Goal: Task Accomplishment & Management: Complete application form

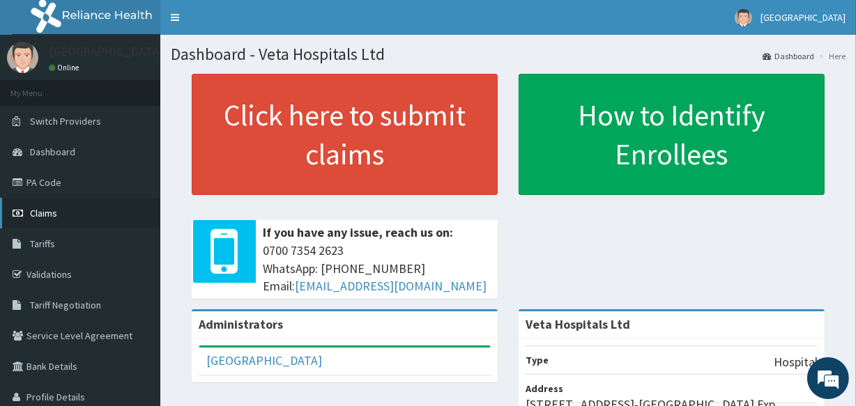
click at [51, 209] on span "Claims" at bounding box center [43, 213] width 27 height 13
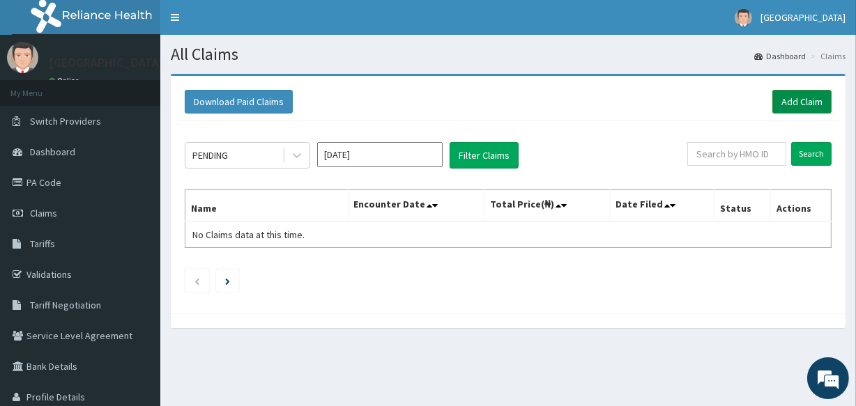
click at [816, 98] on link "Add Claim" at bounding box center [801, 102] width 59 height 24
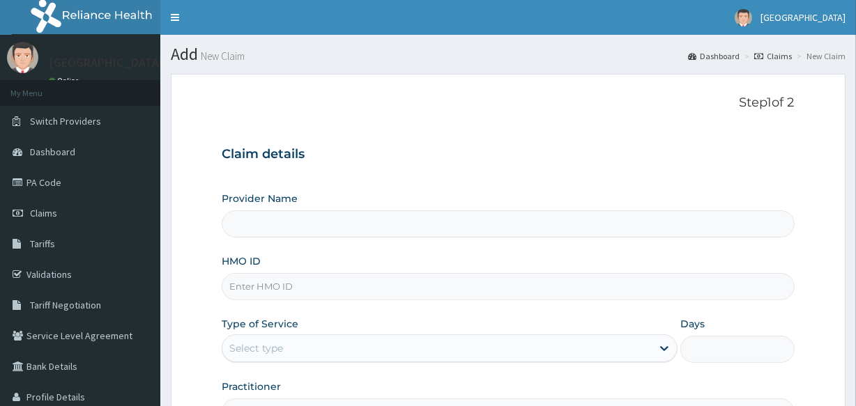
click at [302, 286] on input "HMO ID" at bounding box center [508, 286] width 572 height 27
type input "Veta Hospitals Ltd"
type input "PFN/10044/A"
click at [305, 347] on div "Select type" at bounding box center [436, 348] width 429 height 22
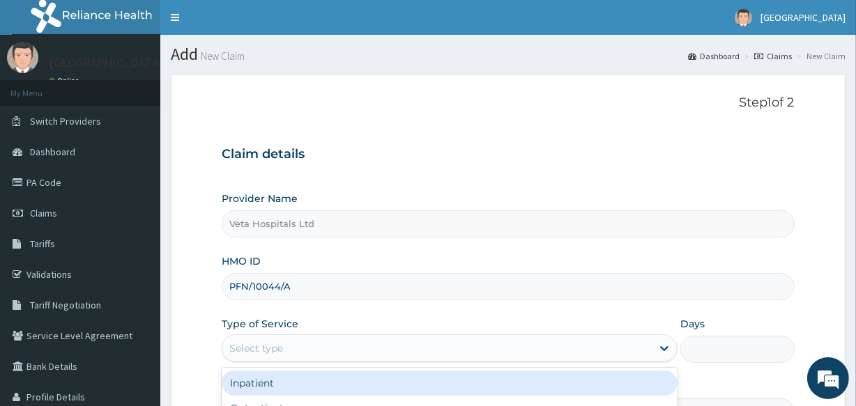
scroll to position [73, 0]
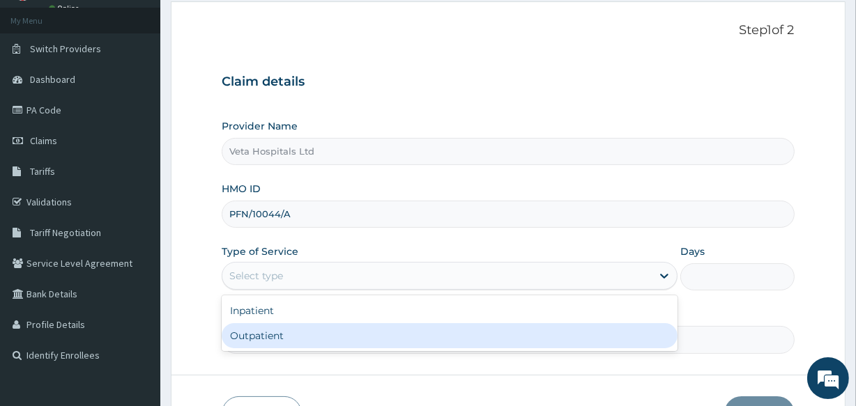
click at [272, 340] on div "Outpatient" at bounding box center [450, 335] width 456 height 25
type input "1"
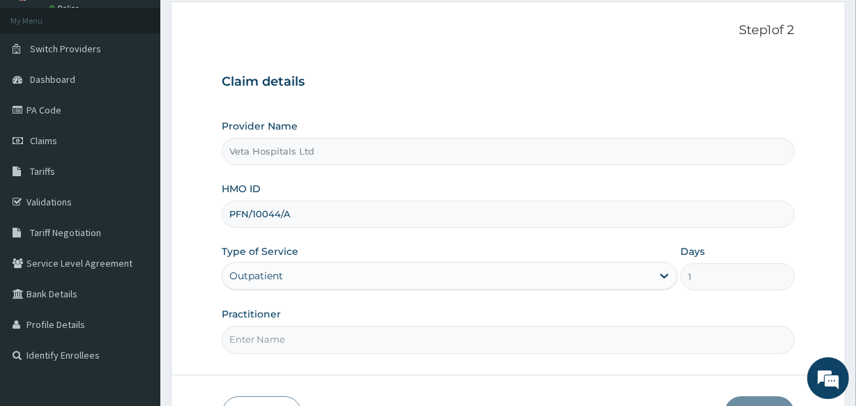
click at [275, 338] on input "Practitioner" at bounding box center [508, 339] width 572 height 27
type input "DR SAMUEL"
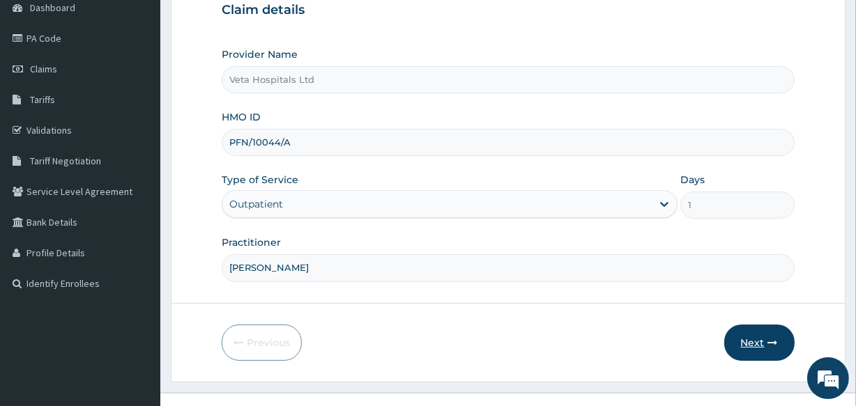
click at [766, 344] on button "Next" at bounding box center [759, 343] width 70 height 36
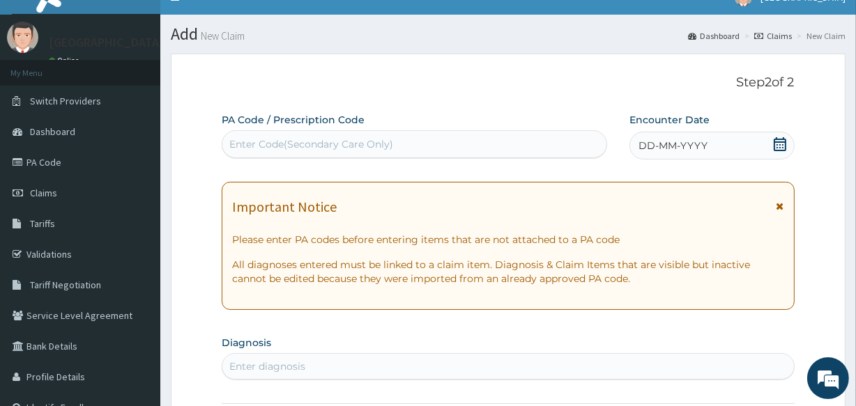
scroll to position [19, 0]
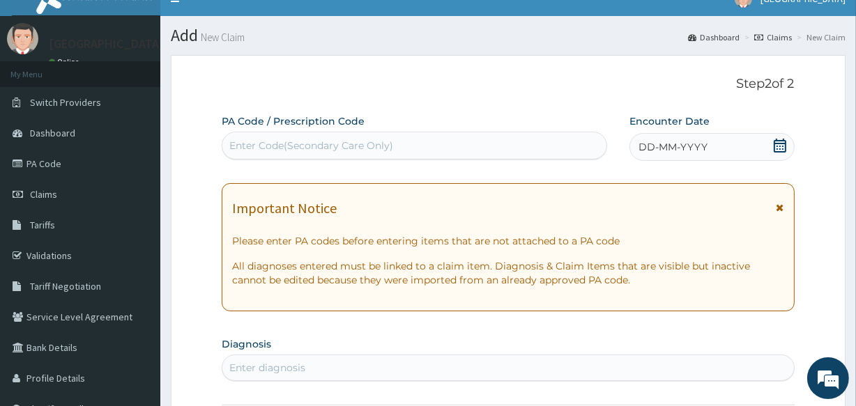
click at [700, 143] on span "DD-MM-YYYY" at bounding box center [673, 147] width 69 height 14
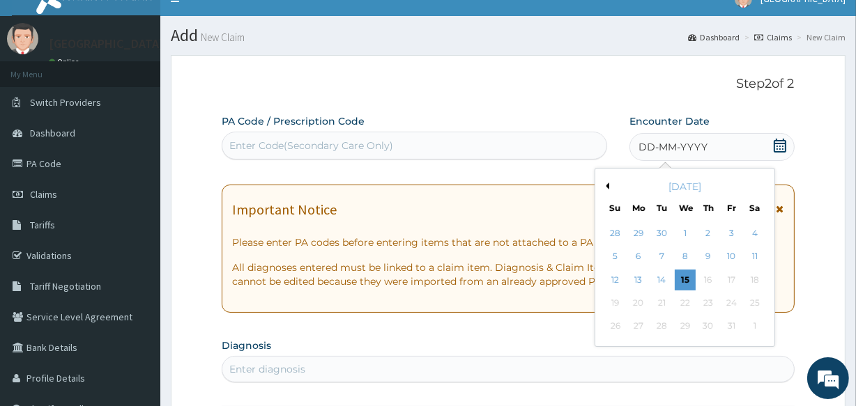
click at [608, 188] on button "Previous Month" at bounding box center [605, 186] width 7 height 7
click at [641, 329] on div "29" at bounding box center [638, 327] width 21 height 21
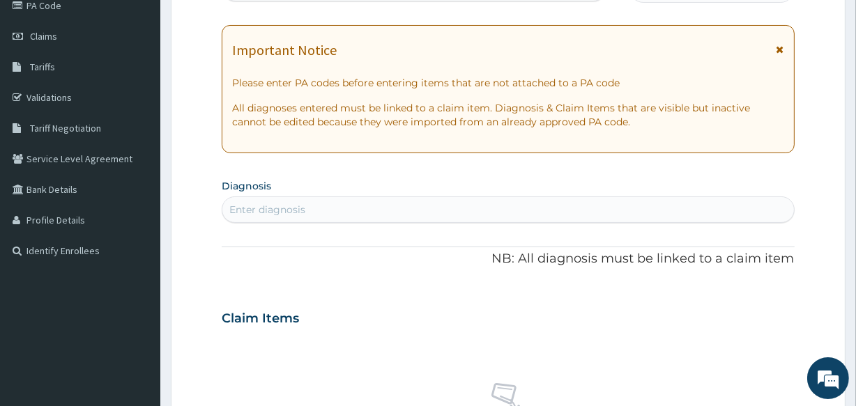
scroll to position [229, 0]
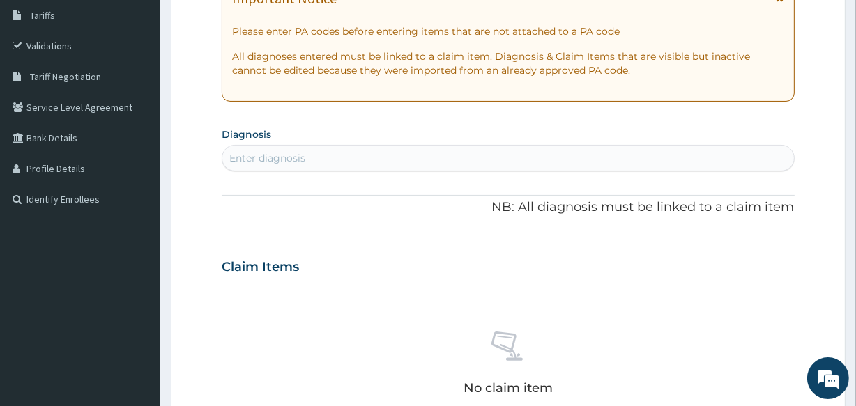
click at [570, 153] on div "Enter diagnosis" at bounding box center [507, 158] width 571 height 22
type input "p"
type input "malaria due"
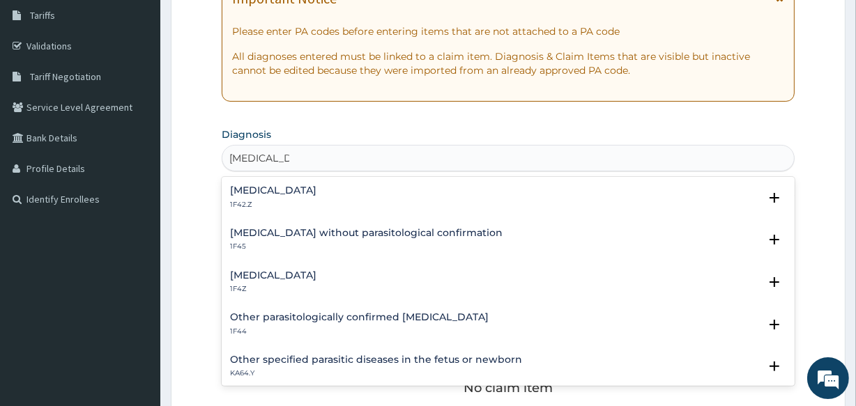
click at [314, 273] on h4 "Malaria, unspecified" at bounding box center [273, 276] width 86 height 10
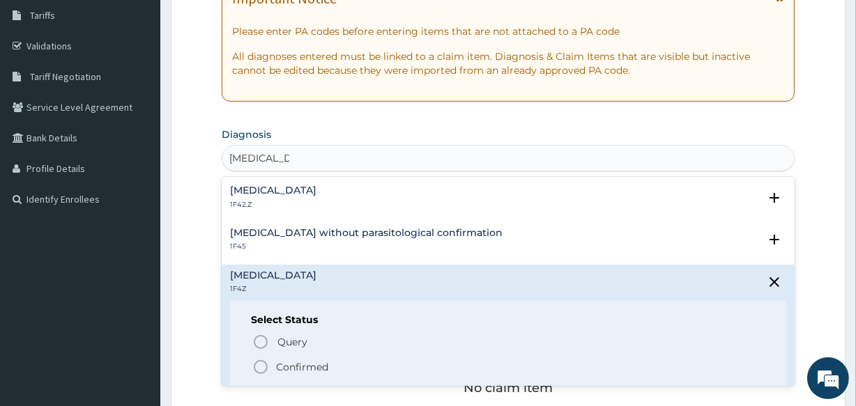
click at [262, 365] on icon "status option filled" at bounding box center [260, 367] width 17 height 17
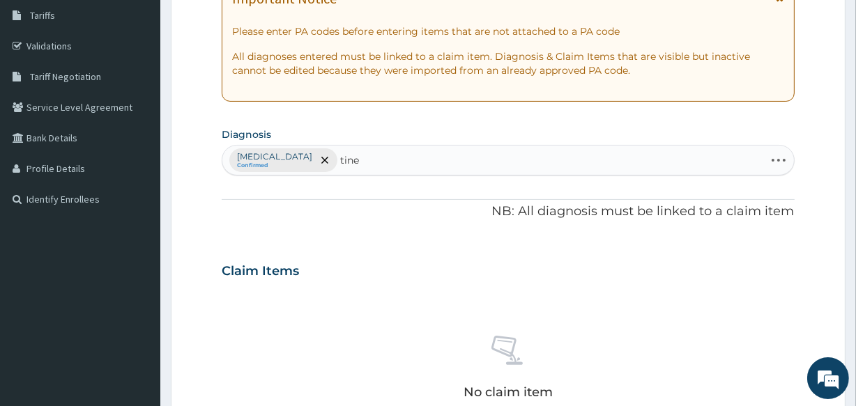
type input "tinea"
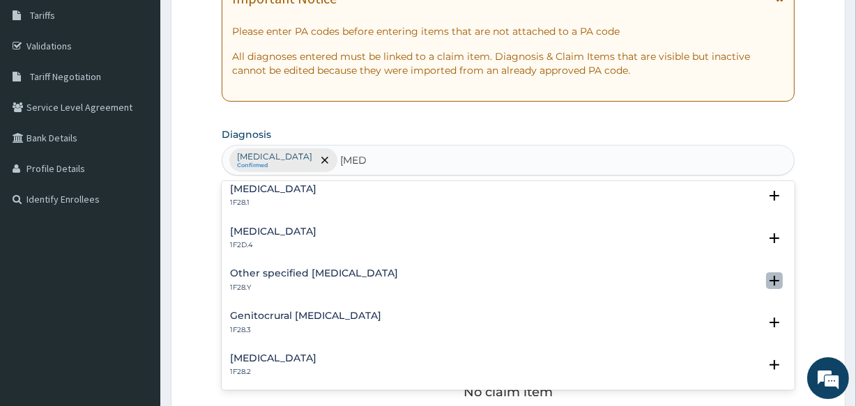
scroll to position [130, 0]
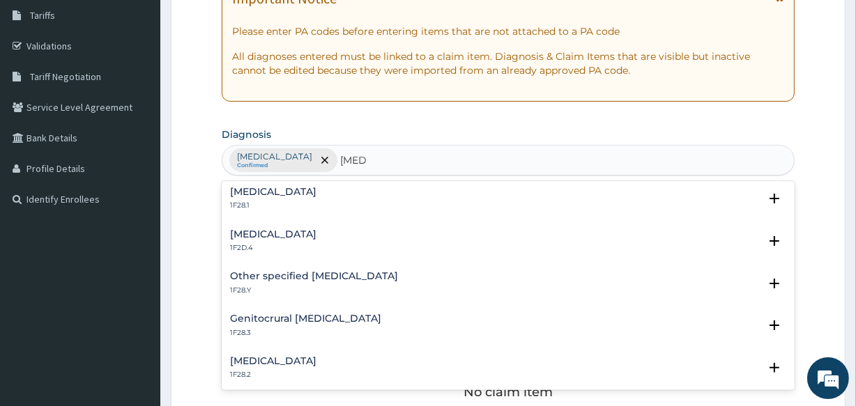
click at [234, 244] on p "1F2D.4" at bounding box center [273, 248] width 86 height 10
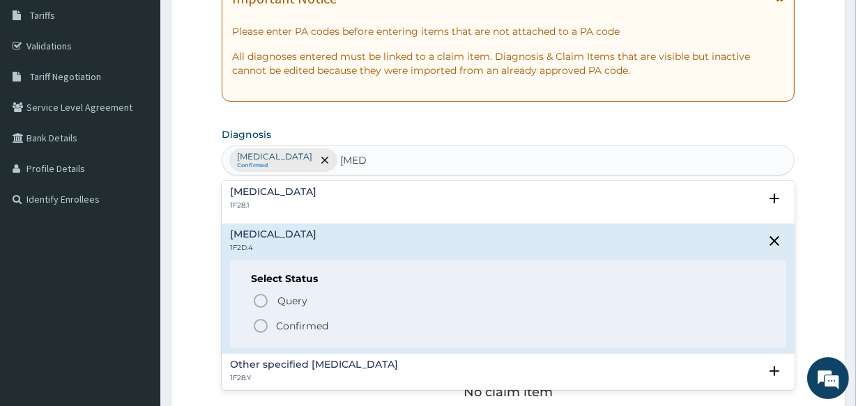
click at [261, 327] on icon "status option filled" at bounding box center [260, 326] width 17 height 17
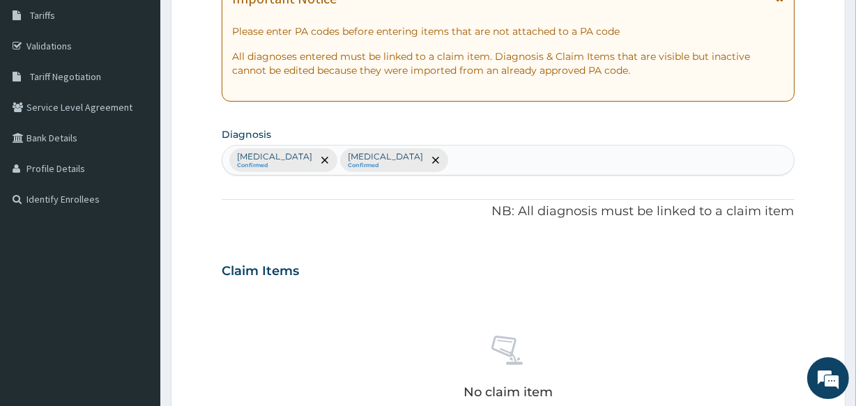
drag, startPoint x: 851, startPoint y: 210, endPoint x: 865, endPoint y: 230, distance: 24.6
click at [855, 257] on html "R EL Toggle navigation Veta Hospital Veta Hospital - vetahospitalltd@yahoo.com …" at bounding box center [428, 273] width 856 height 1005
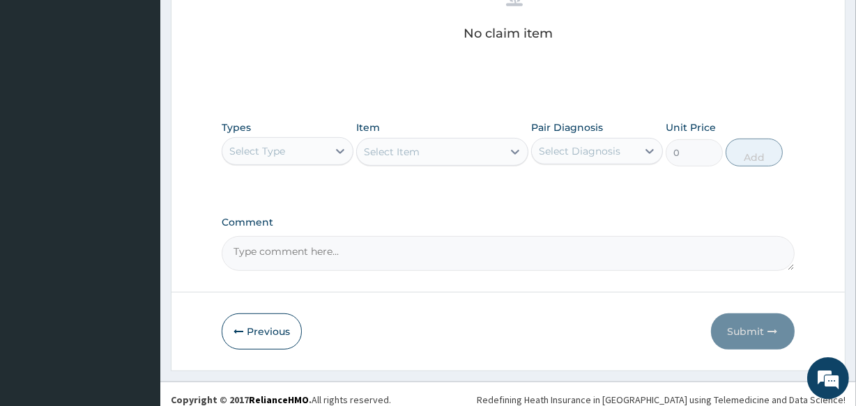
scroll to position [598, 0]
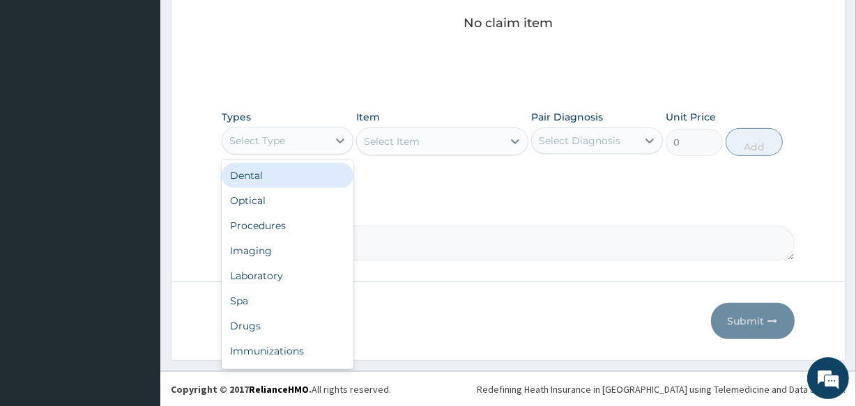
click at [303, 146] on div "Select Type" at bounding box center [274, 141] width 105 height 22
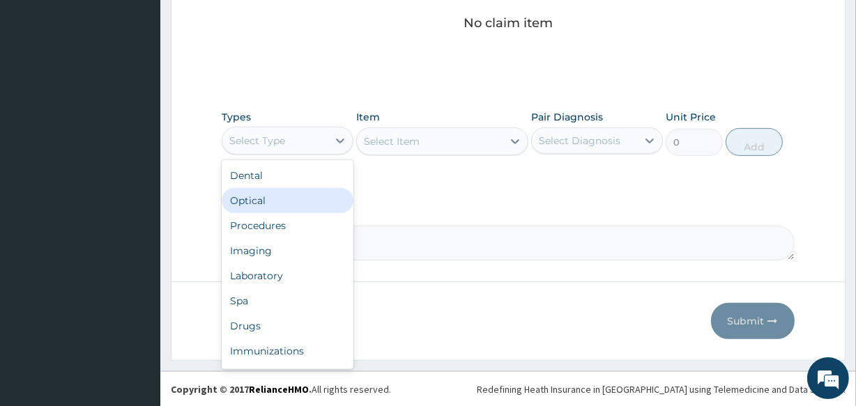
drag, startPoint x: 303, startPoint y: 146, endPoint x: 272, endPoint y: 258, distance: 115.7
click at [272, 155] on div "option Optical focused, 2 of 10. 10 results available. Use Up and Down to choos…" at bounding box center [288, 141] width 132 height 28
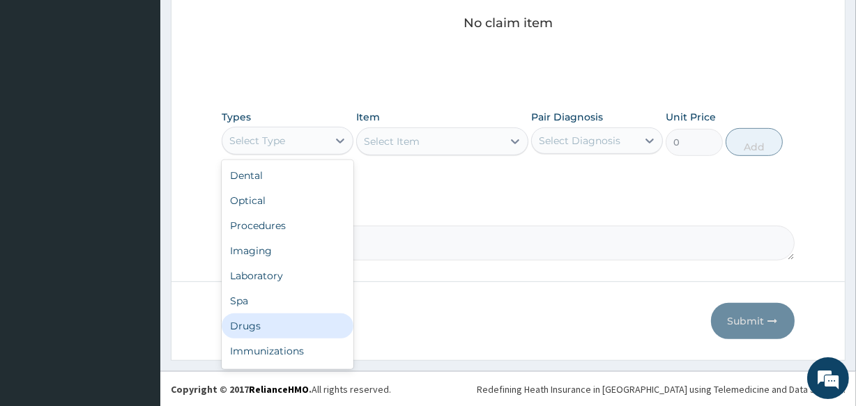
click at [263, 320] on div "Drugs" at bounding box center [288, 326] width 132 height 25
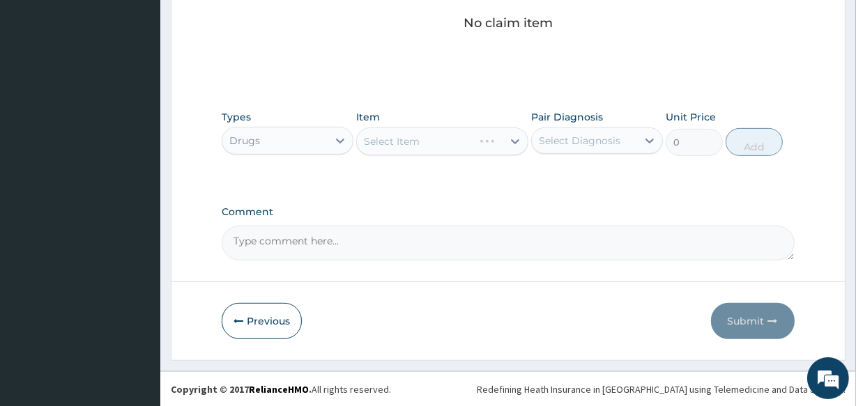
click at [424, 144] on div "Select Item" at bounding box center [442, 142] width 172 height 28
click at [429, 137] on div "Select Item" at bounding box center [442, 142] width 172 height 28
click at [429, 139] on div "Select Item" at bounding box center [429, 141] width 145 height 22
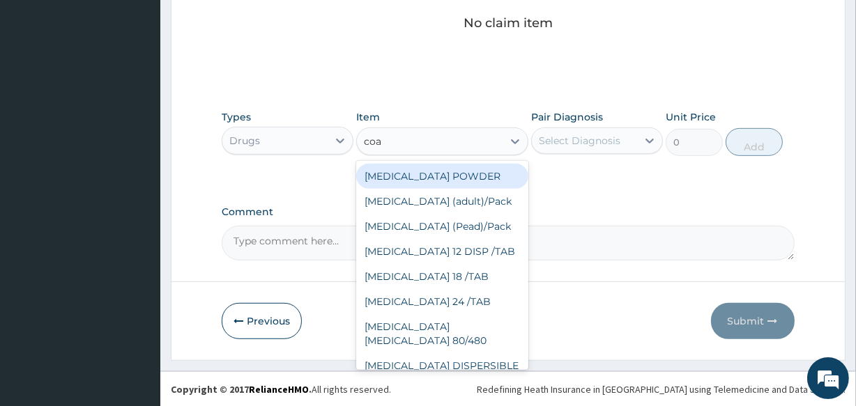
type input "coar"
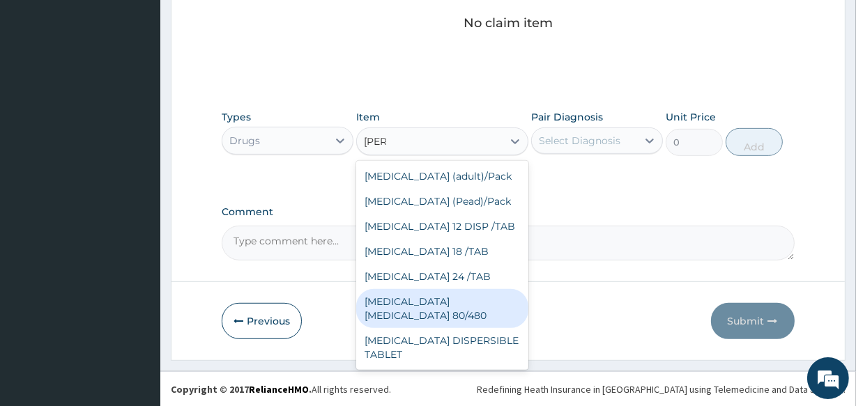
click at [438, 299] on div "COARTEM D TAB 80/480" at bounding box center [442, 308] width 172 height 39
type input "3093.7"
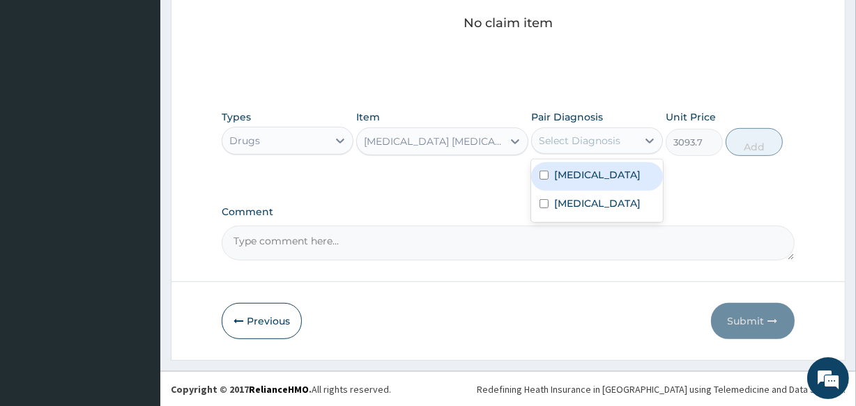
click at [579, 140] on div "Select Diagnosis" at bounding box center [580, 141] width 82 height 14
click at [558, 178] on label "Malaria, unspecified" at bounding box center [597, 175] width 86 height 14
checkbox input "true"
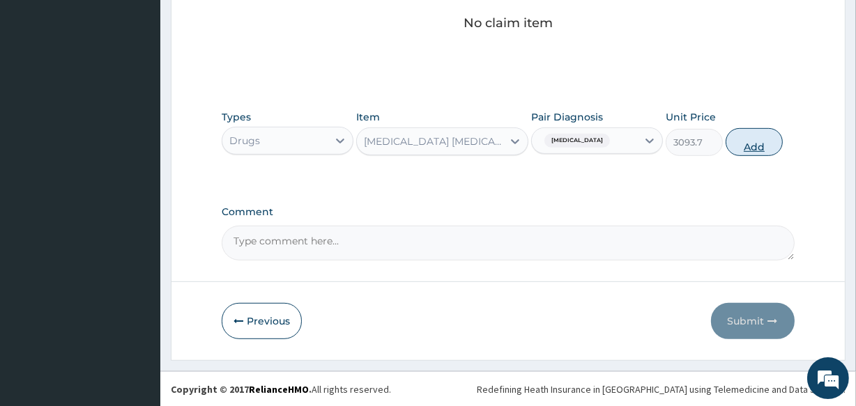
click at [739, 149] on button "Add" at bounding box center [754, 142] width 57 height 28
type input "0"
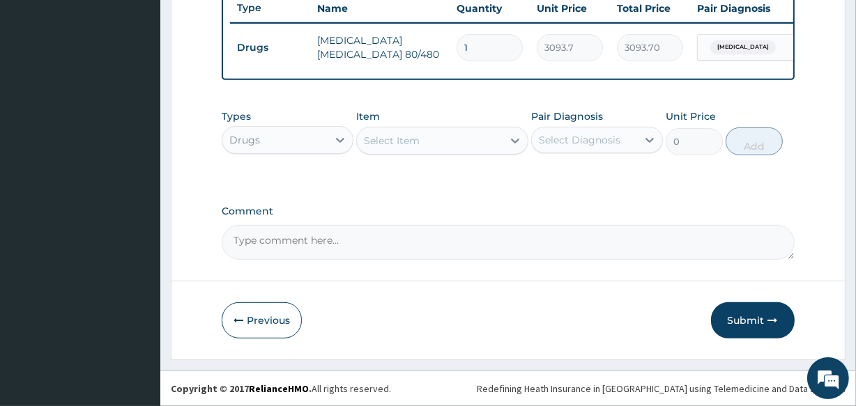
scroll to position [541, 0]
click at [441, 143] on div "Select Item" at bounding box center [429, 141] width 145 height 22
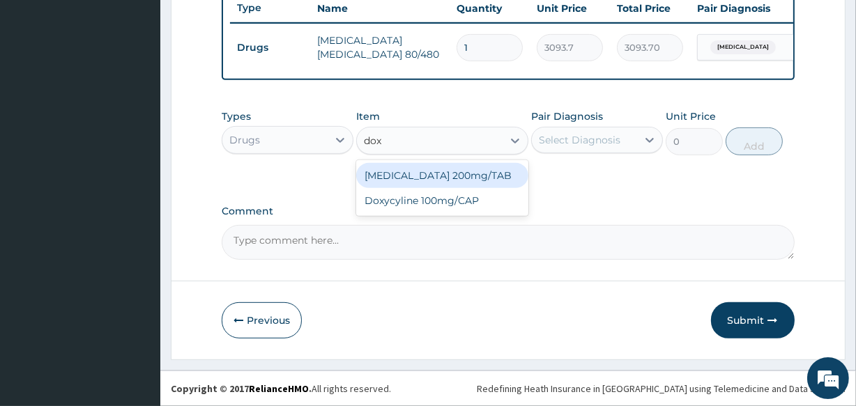
type input "doxy"
click at [443, 172] on div "Doxycyline 100mg/CAP" at bounding box center [442, 175] width 172 height 25
type input "20.6"
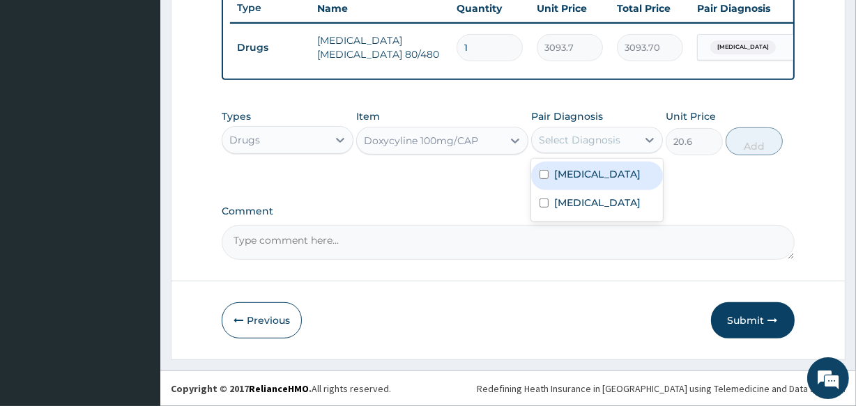
click at [580, 131] on div "Select Diagnosis" at bounding box center [584, 140] width 105 height 22
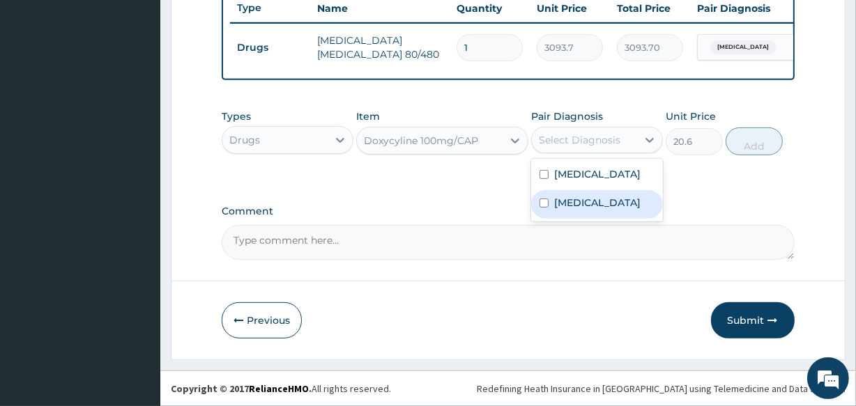
click at [554, 201] on label "Tinea nigra" at bounding box center [597, 203] width 86 height 14
checkbox input "true"
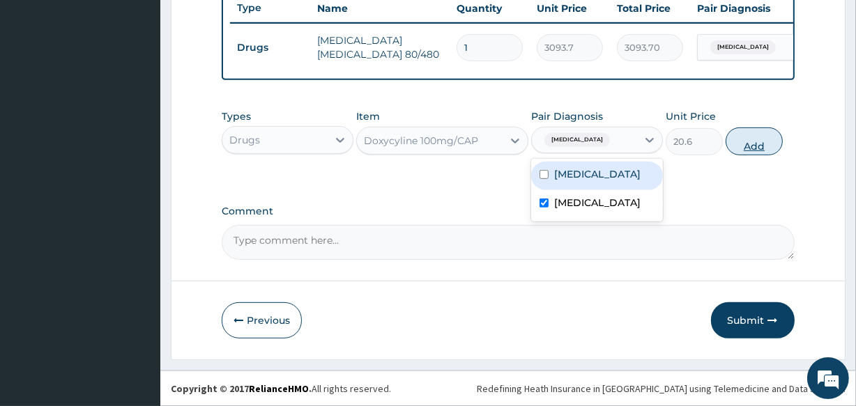
click at [766, 144] on button "Add" at bounding box center [754, 142] width 57 height 28
type input "0"
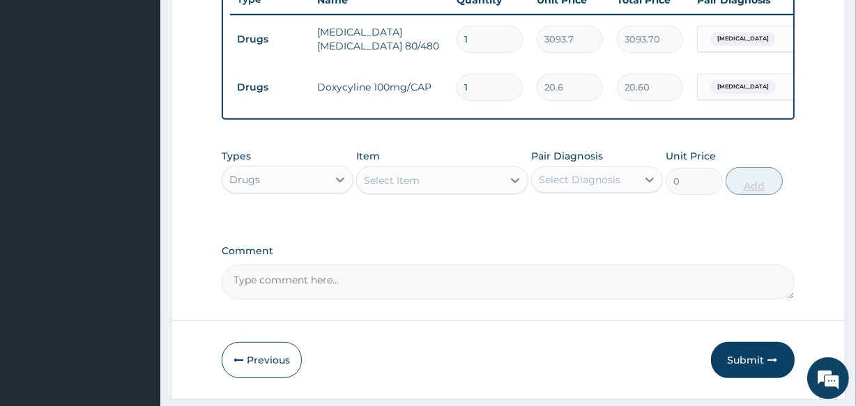
type input "10"
type input "206.00"
type input "10"
click at [450, 192] on div "Select Item" at bounding box center [429, 180] width 145 height 22
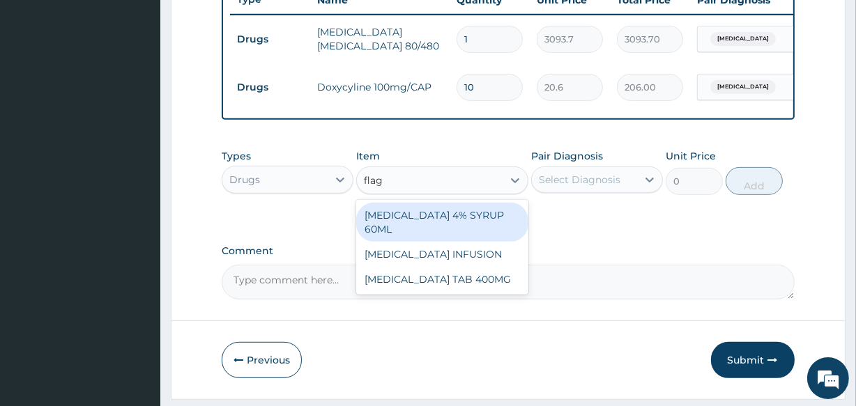
type input "flagy"
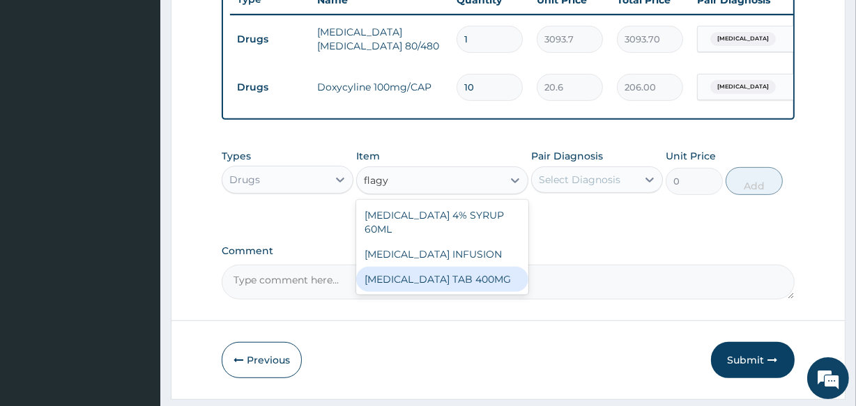
click at [454, 276] on div "FLAGYL TAB 400MG" at bounding box center [442, 279] width 172 height 25
type input "93.7"
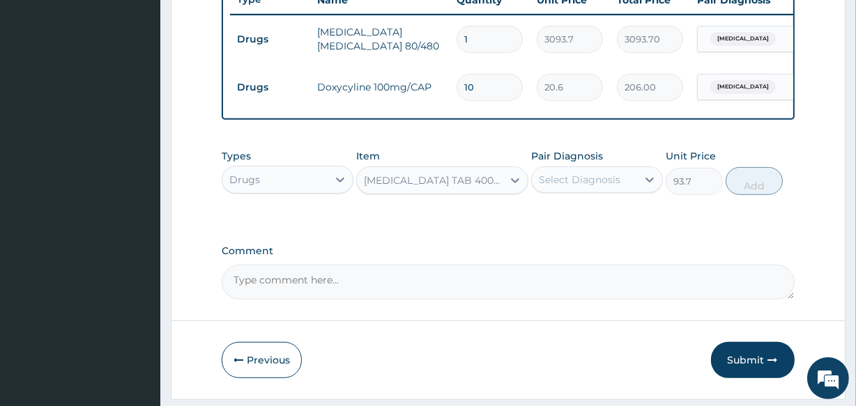
click at [599, 155] on div "Types Drugs Item FLAGYL TAB 400MG Pair Diagnosis Select Diagnosis Unit Price 93…" at bounding box center [508, 172] width 572 height 60
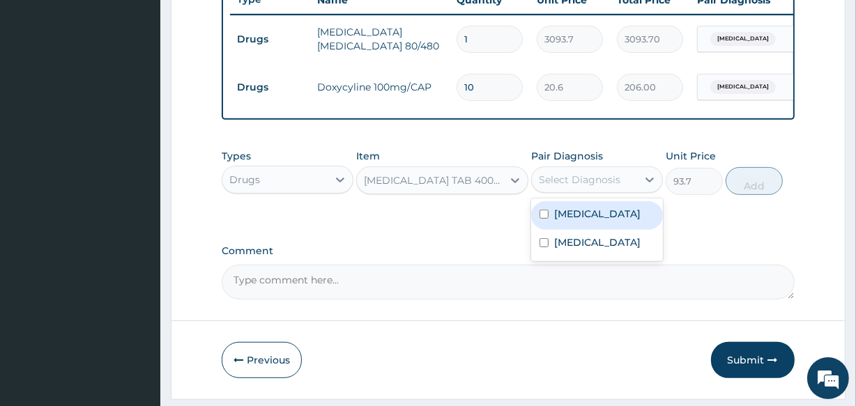
click at [579, 187] on div "Select Diagnosis" at bounding box center [580, 180] width 82 height 14
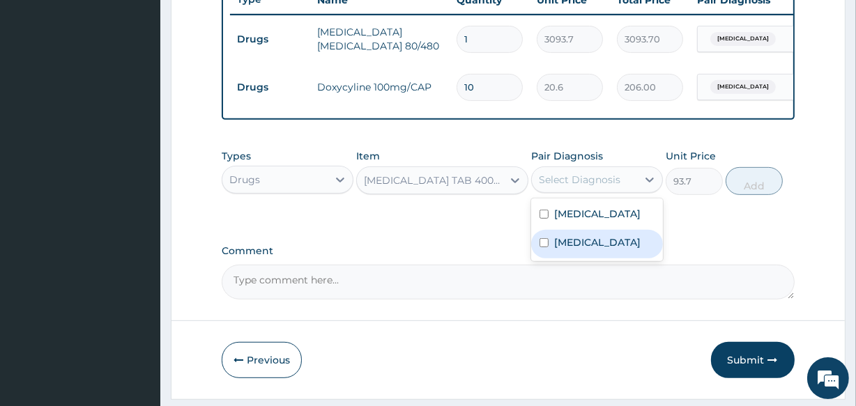
click at [548, 248] on input "checkbox" at bounding box center [544, 242] width 9 height 9
checkbox input "true"
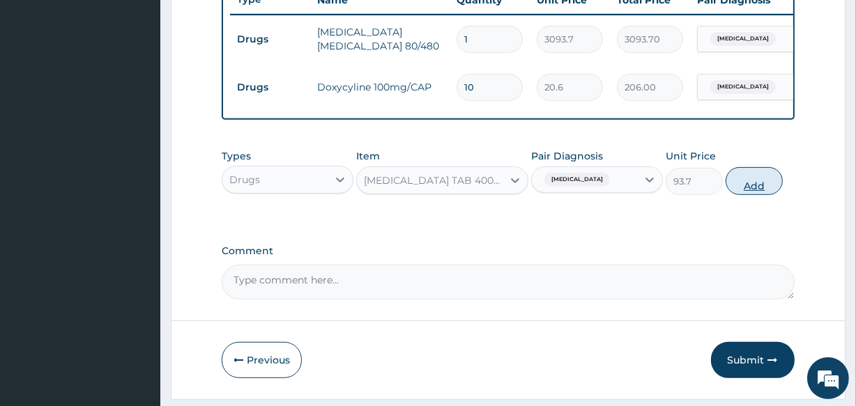
click at [745, 188] on button "Add" at bounding box center [754, 181] width 57 height 28
type input "0"
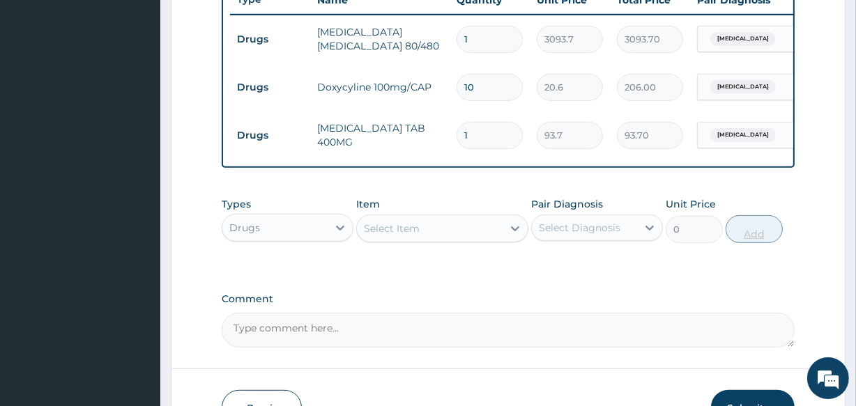
type input "12"
type input "1124.40"
type input "12"
click at [459, 240] on div "Select Item" at bounding box center [429, 229] width 145 height 22
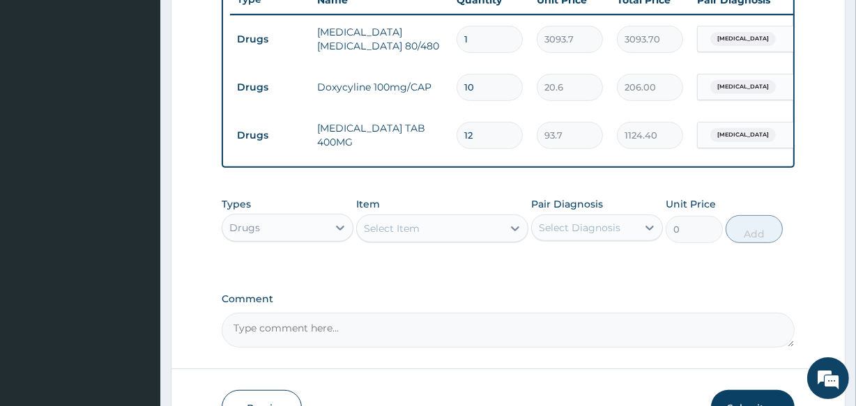
click at [459, 240] on div "Select Item" at bounding box center [429, 229] width 145 height 22
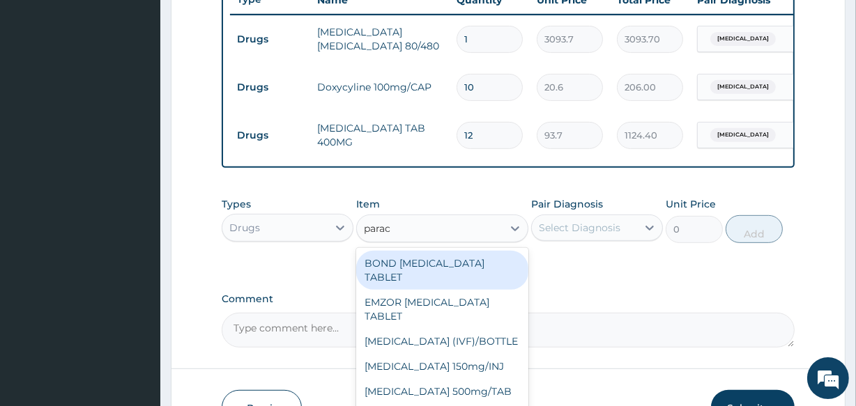
type input "parace"
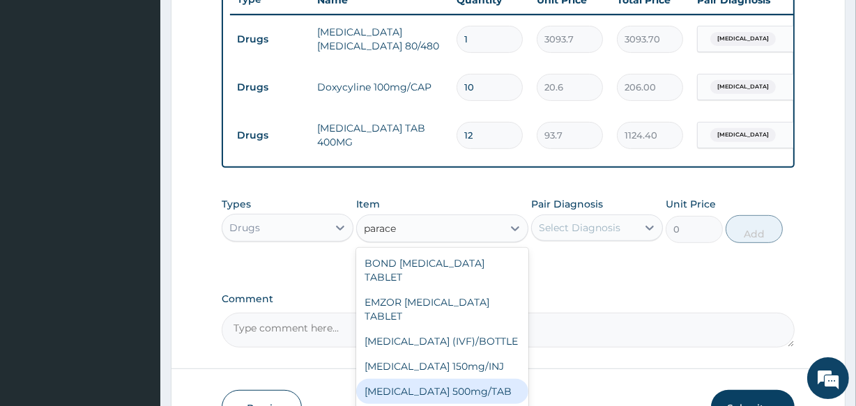
click at [457, 392] on div "PARACETAMOL 500mg/TAB" at bounding box center [442, 391] width 172 height 25
type input "18.5"
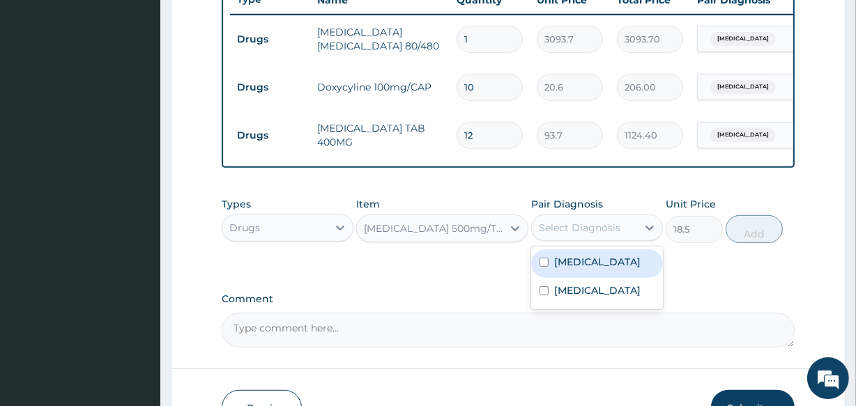
click at [563, 235] on div "Select Diagnosis" at bounding box center [580, 228] width 82 height 14
click at [558, 269] on label "Malaria, unspecified" at bounding box center [597, 262] width 86 height 14
checkbox input "true"
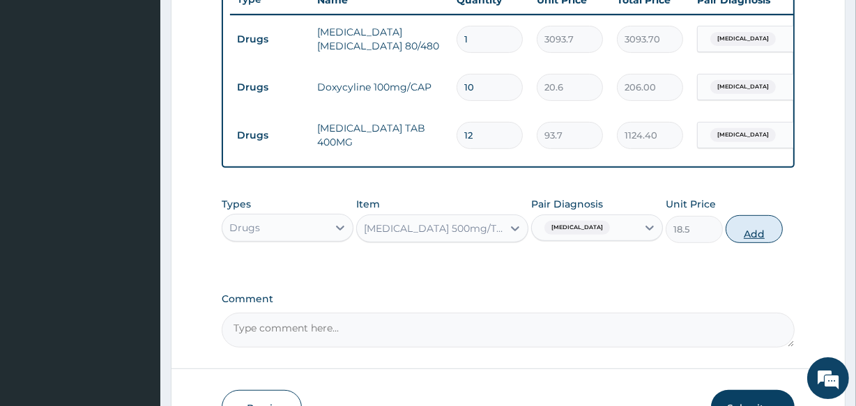
click at [737, 241] on button "Add" at bounding box center [754, 229] width 57 height 28
type input "0"
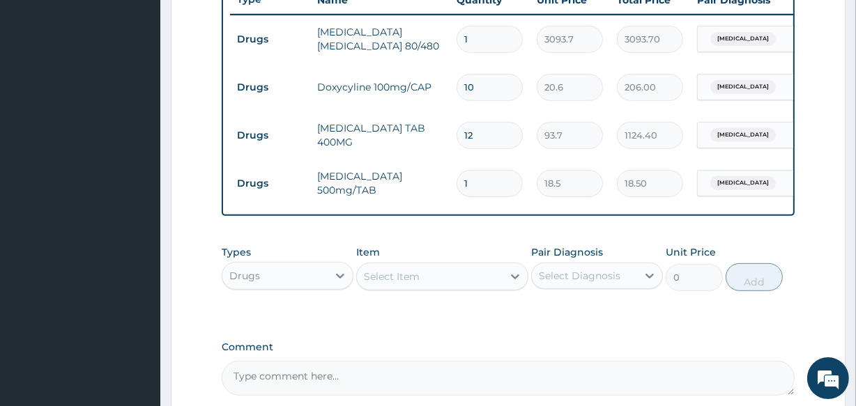
type input "12"
type input "222.00"
type input "12"
click at [393, 281] on div "Select Item" at bounding box center [392, 277] width 56 height 14
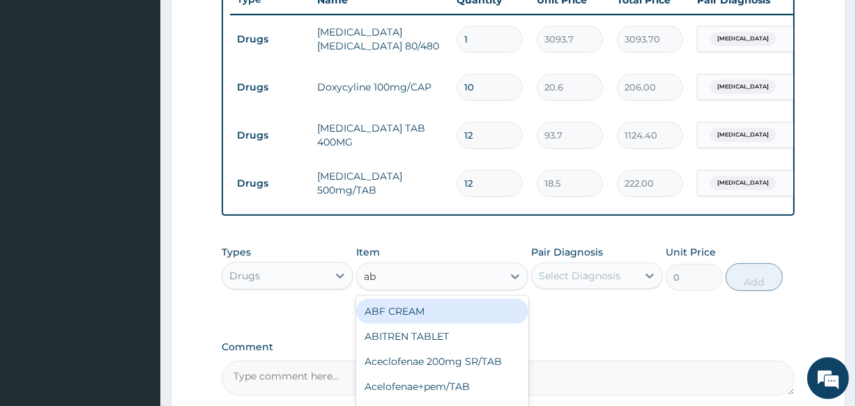
type input "abf"
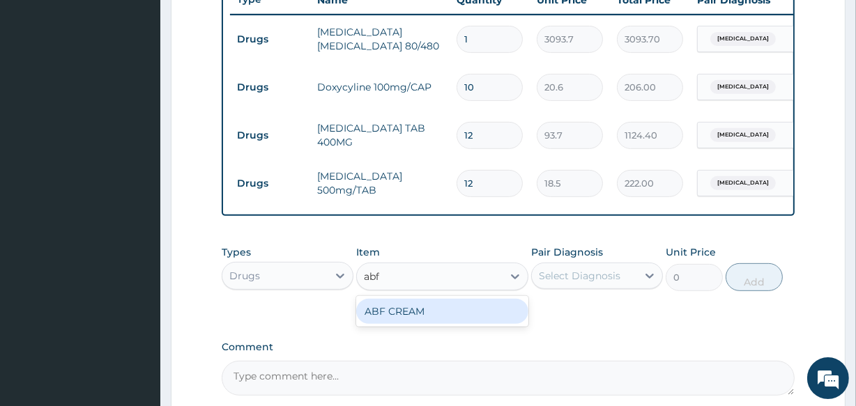
click at [390, 313] on div "ABF CREAM" at bounding box center [442, 311] width 172 height 25
type input "500"
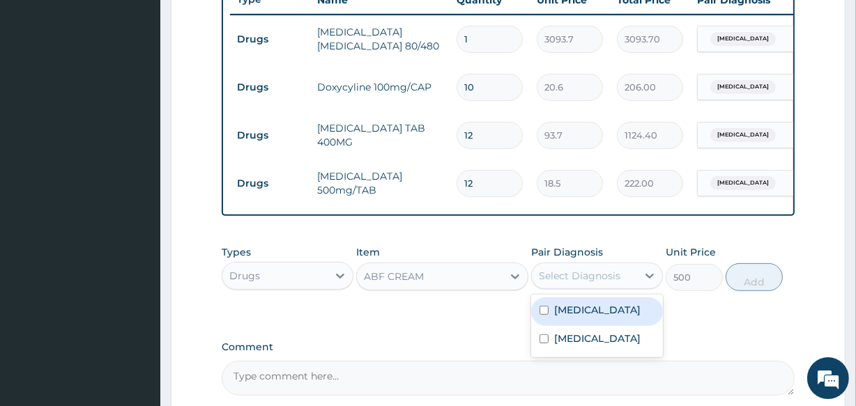
click at [586, 283] on div "Select Diagnosis" at bounding box center [580, 276] width 82 height 14
click at [568, 346] on label "Tinea nigra" at bounding box center [597, 339] width 86 height 14
click at [558, 346] on label "Tinea nigra" at bounding box center [597, 339] width 86 height 14
click at [544, 344] on input "checkbox" at bounding box center [544, 339] width 9 height 9
click at [556, 346] on label "Tinea nigra" at bounding box center [597, 339] width 86 height 14
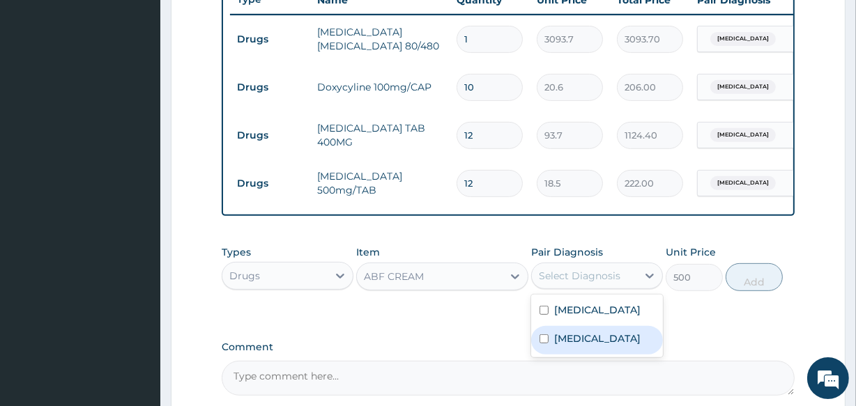
click at [544, 344] on input "checkbox" at bounding box center [544, 339] width 9 height 9
checkbox input "true"
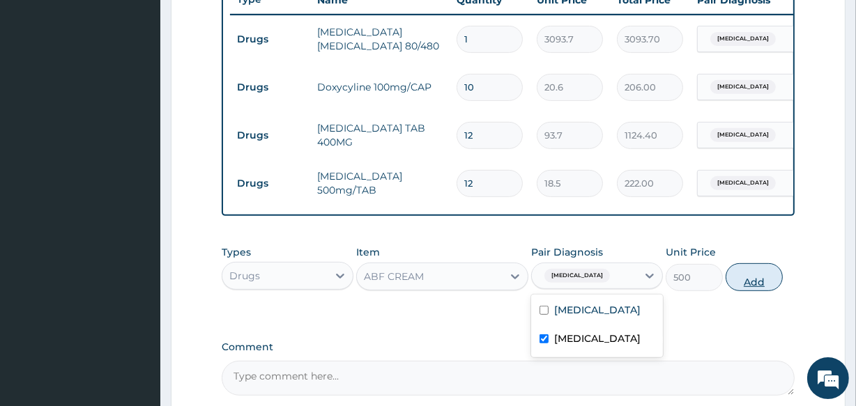
click at [750, 285] on button "Add" at bounding box center [754, 278] width 57 height 28
type input "0"
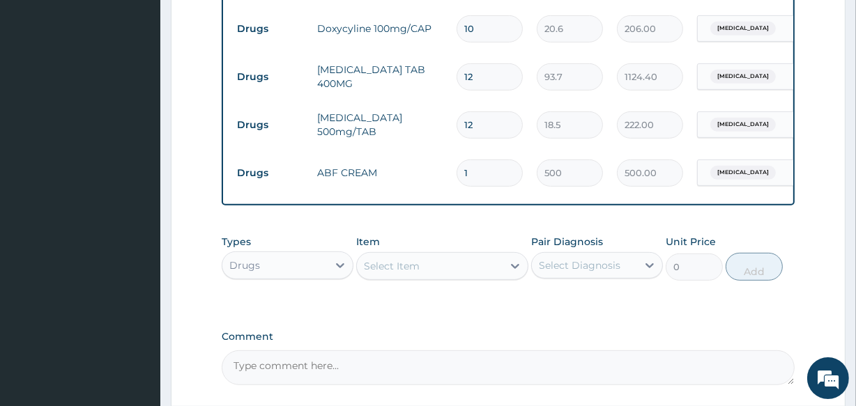
scroll to position [735, 0]
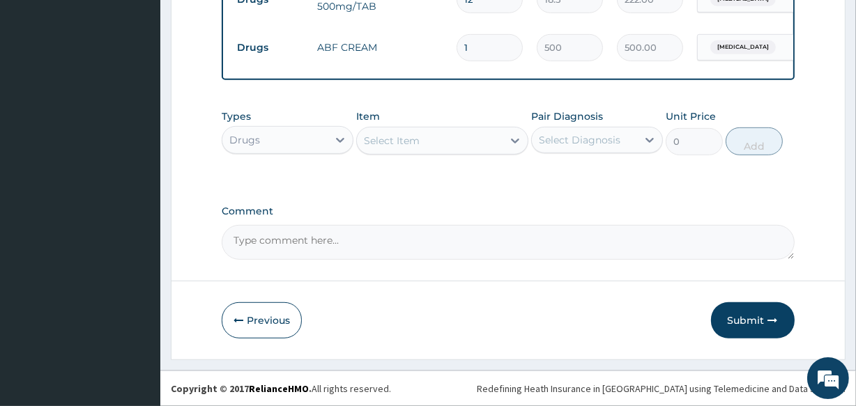
click at [434, 135] on div "Select Item" at bounding box center [429, 141] width 145 height 22
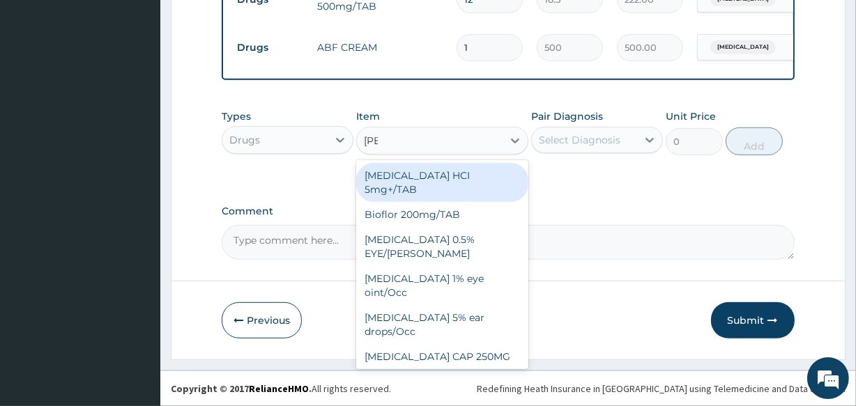
type input "lorat"
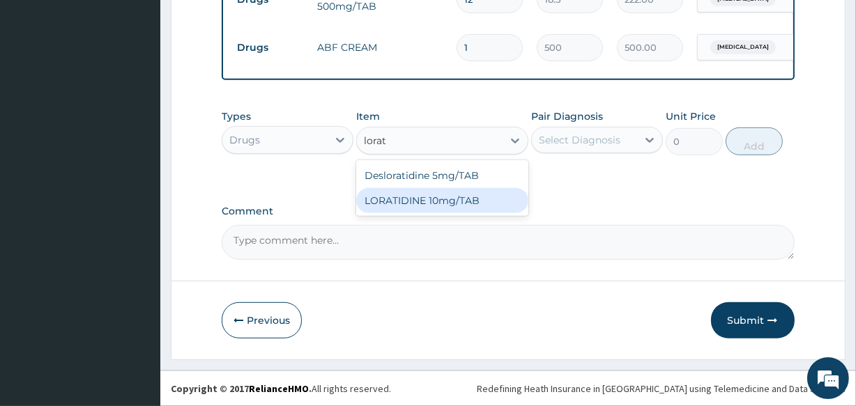
click at [439, 197] on div "LORATIDINE 10mg/TAB" at bounding box center [442, 200] width 172 height 25
type input "41.2"
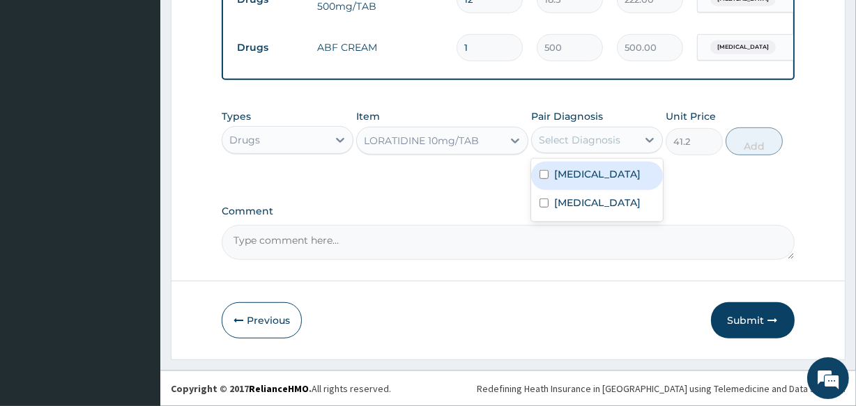
click at [568, 149] on div "Select Diagnosis" at bounding box center [584, 140] width 105 height 22
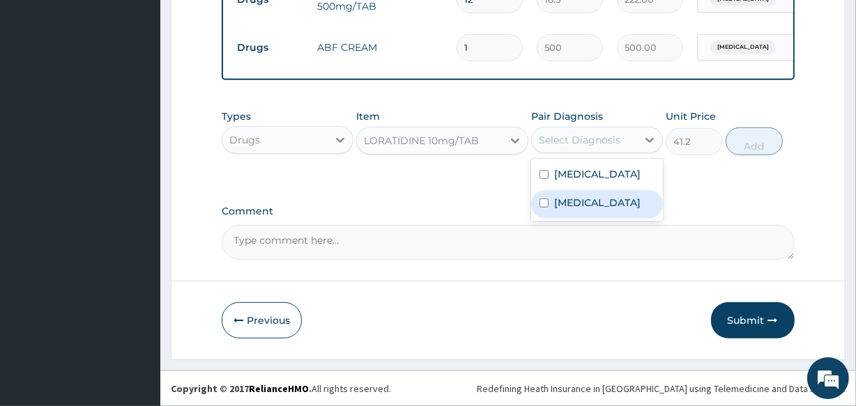
click at [559, 196] on label "Tinea nigra" at bounding box center [597, 203] width 86 height 14
checkbox input "true"
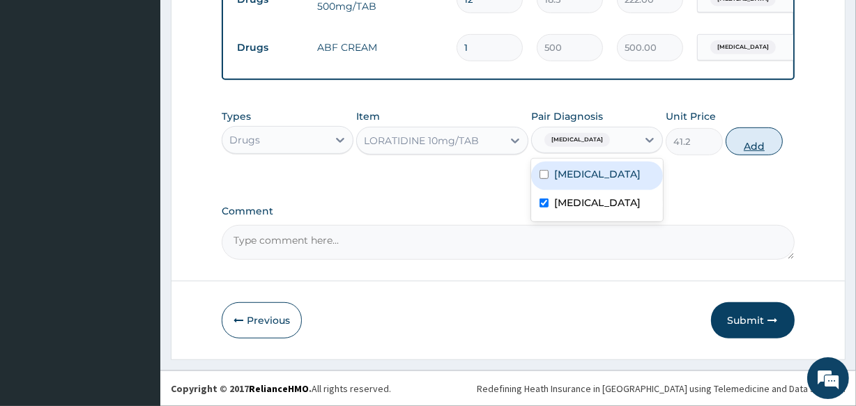
click at [738, 146] on button "Add" at bounding box center [754, 142] width 57 height 28
type input "0"
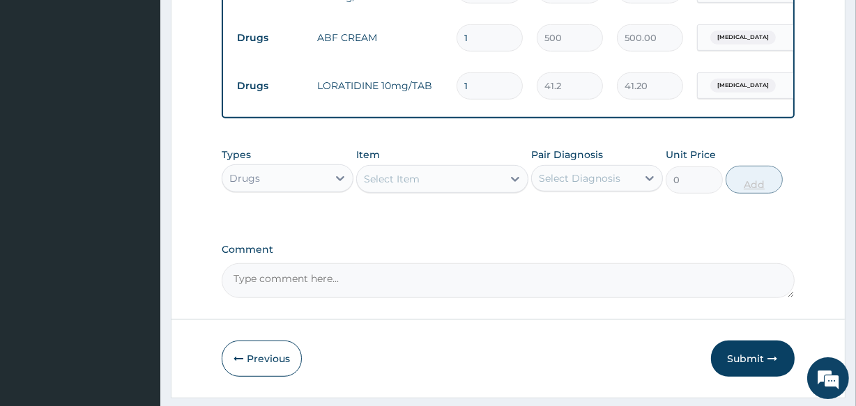
type input "0.00"
type input "5"
type input "206.00"
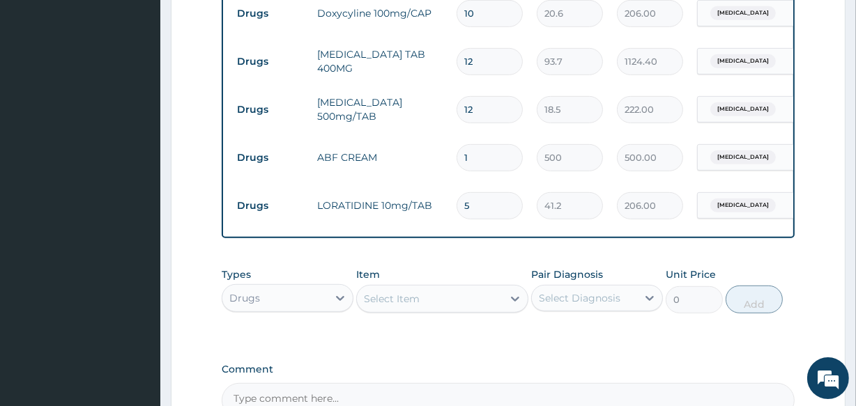
scroll to position [762, 0]
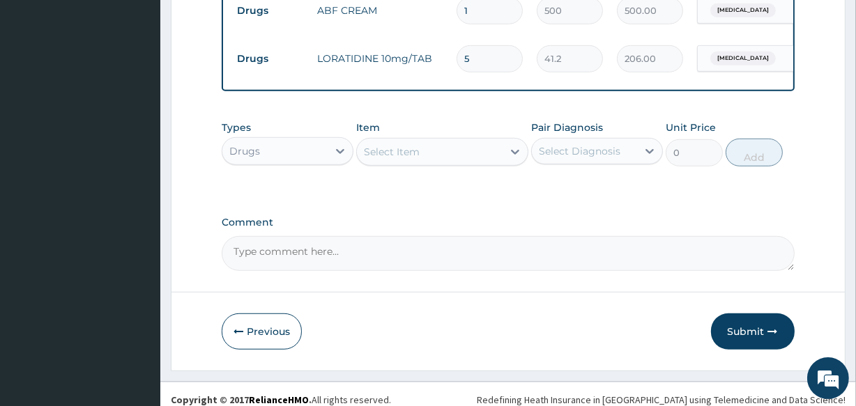
type input "5"
click at [322, 157] on div "Drugs" at bounding box center [274, 151] width 105 height 22
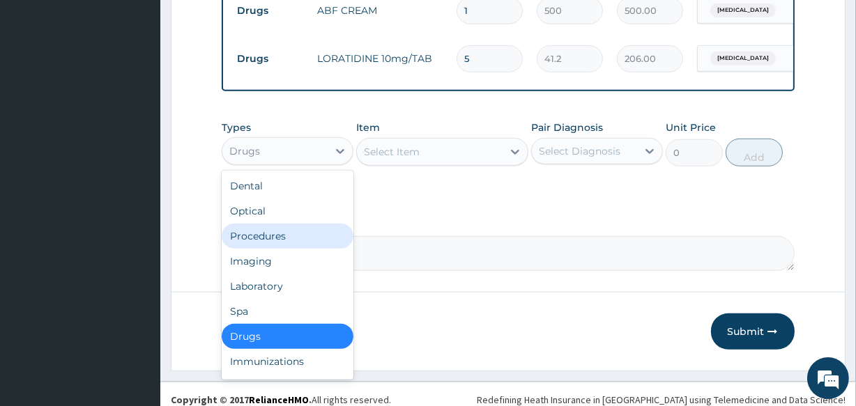
click at [296, 249] on div "Procedures" at bounding box center [288, 236] width 132 height 25
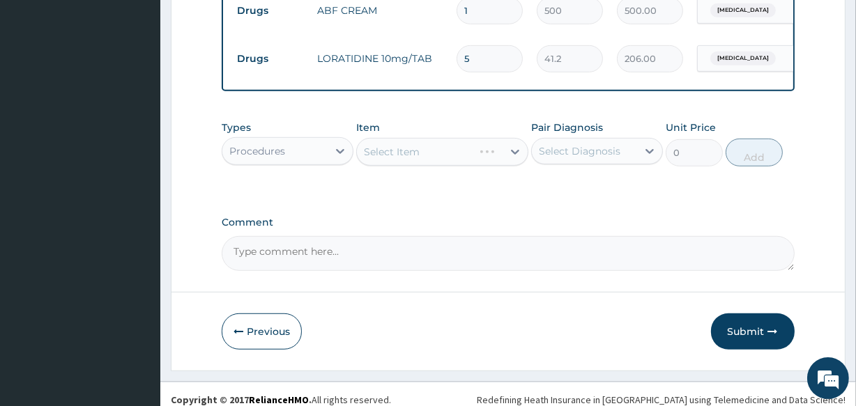
click at [425, 166] on div "Select Item" at bounding box center [442, 152] width 172 height 28
click at [425, 160] on div "Select Item" at bounding box center [442, 152] width 172 height 28
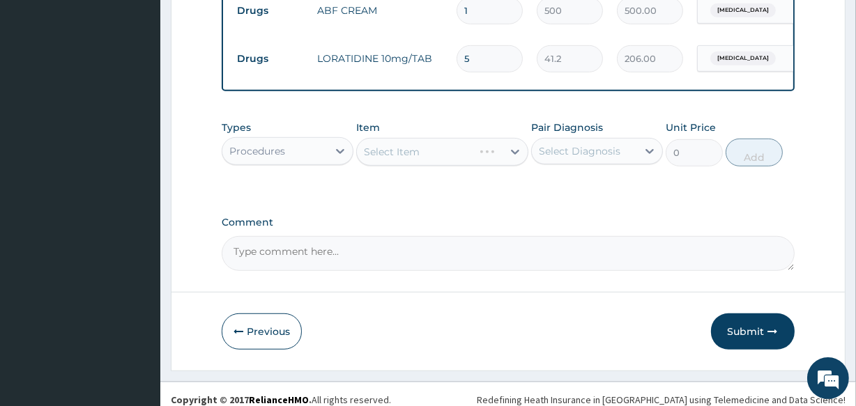
click at [425, 160] on div "Select Item" at bounding box center [442, 152] width 172 height 28
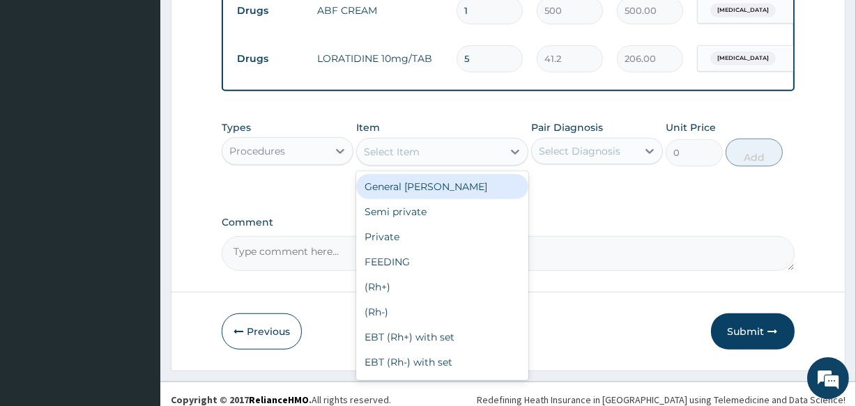
click at [397, 159] on div "Select Item" at bounding box center [392, 152] width 56 height 14
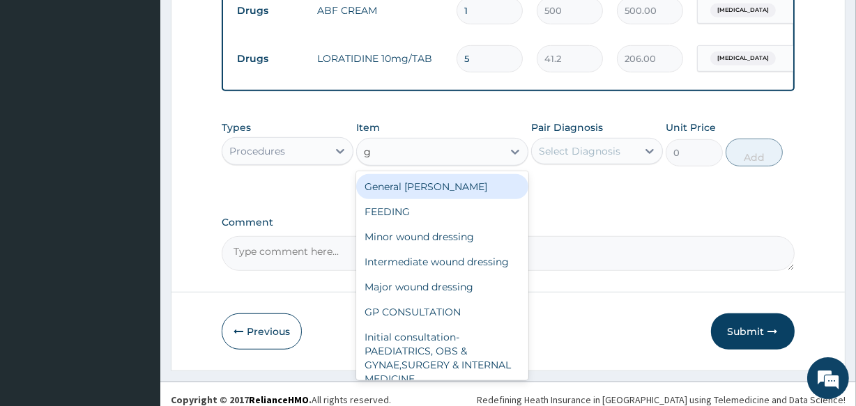
type input "gp"
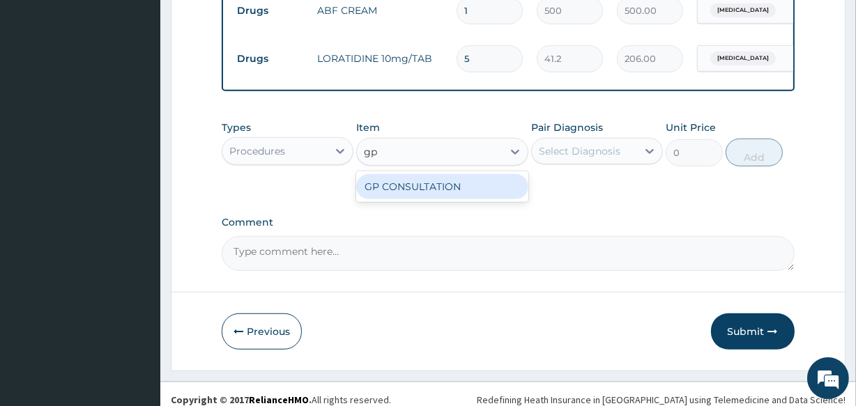
click at [404, 199] on div "GP CONSULTATION" at bounding box center [442, 186] width 172 height 25
type input "2000"
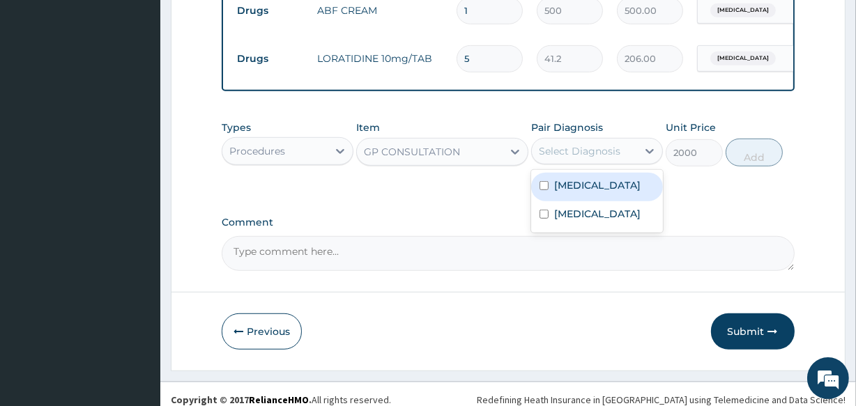
click at [563, 151] on div "Select Diagnosis" at bounding box center [584, 151] width 105 height 22
click at [555, 190] on label "Malaria, unspecified" at bounding box center [597, 185] width 86 height 14
checkbox input "true"
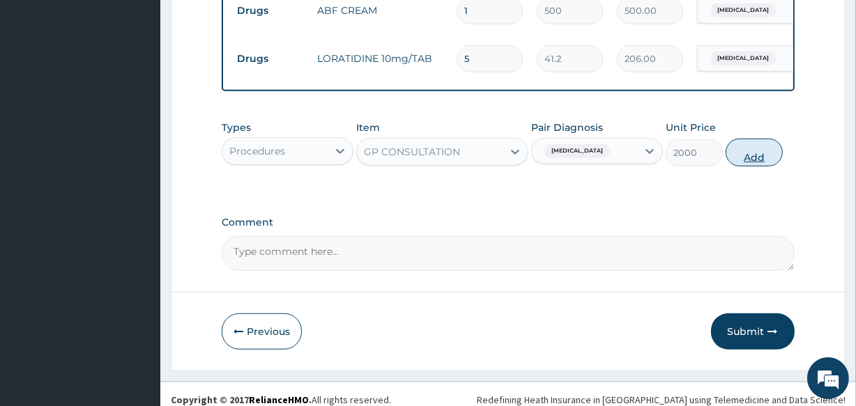
click at [745, 167] on button "Add" at bounding box center [754, 153] width 57 height 28
type input "0"
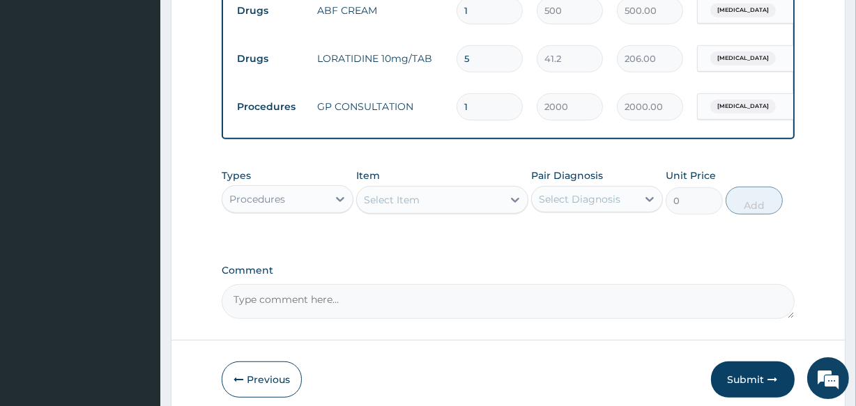
scroll to position [832, 0]
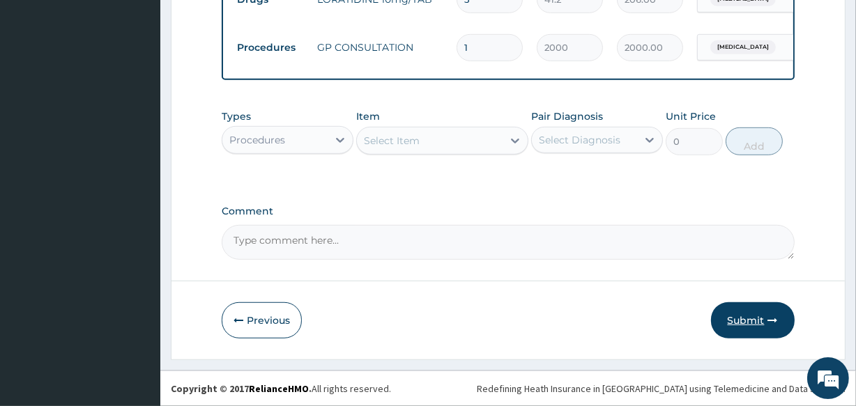
click at [764, 310] on button "Submit" at bounding box center [753, 321] width 84 height 36
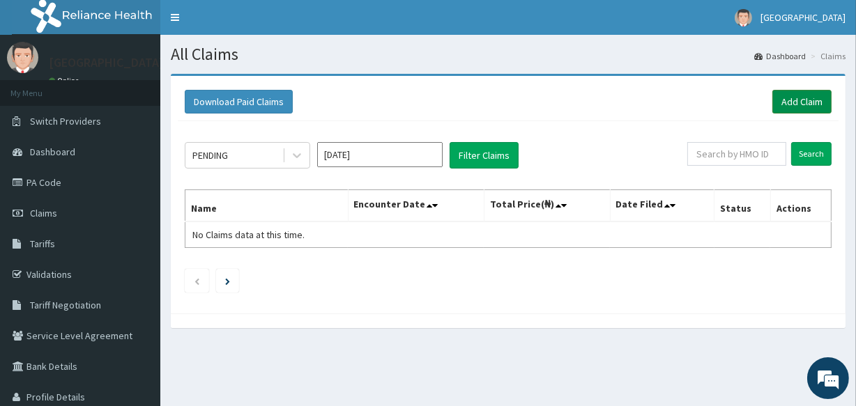
click at [825, 102] on link "Add Claim" at bounding box center [801, 102] width 59 height 24
